Goal: Find specific page/section: Find specific page/section

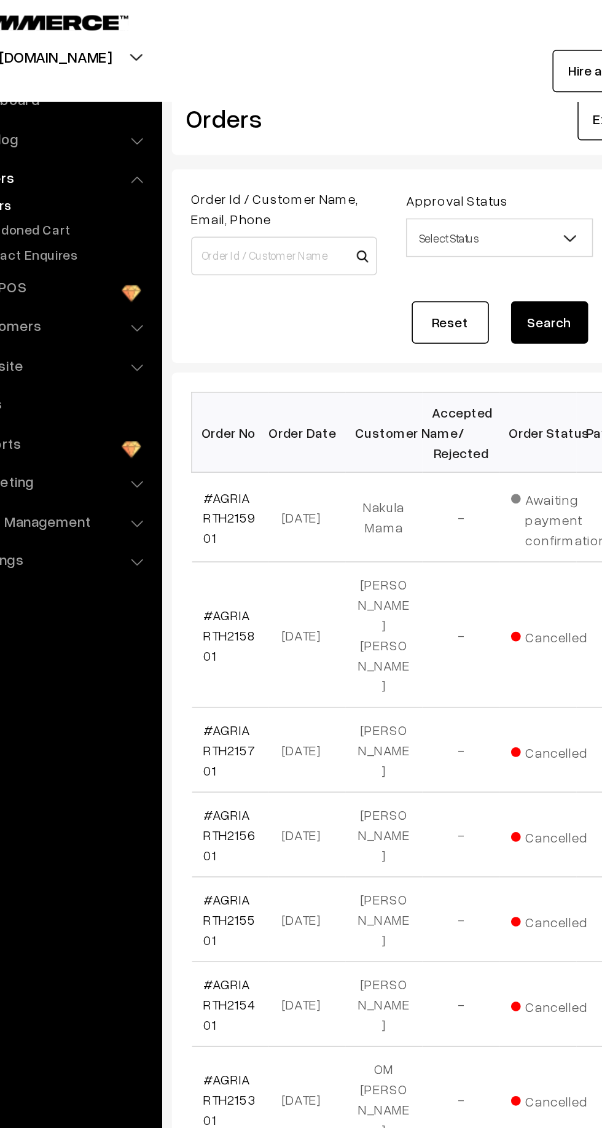
click at [206, 336] on link "#AGRIARTH215901" at bounding box center [208, 336] width 33 height 36
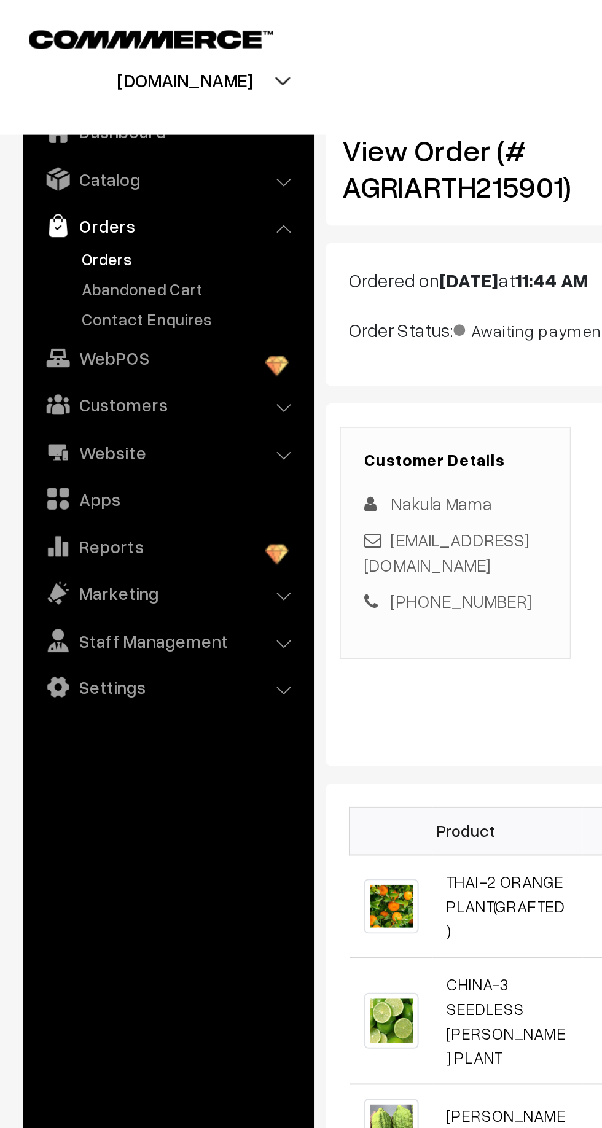
click at [86, 156] on link "Abandoned Cart" at bounding box center [101, 152] width 122 height 13
